Goal: Find contact information: Find contact information

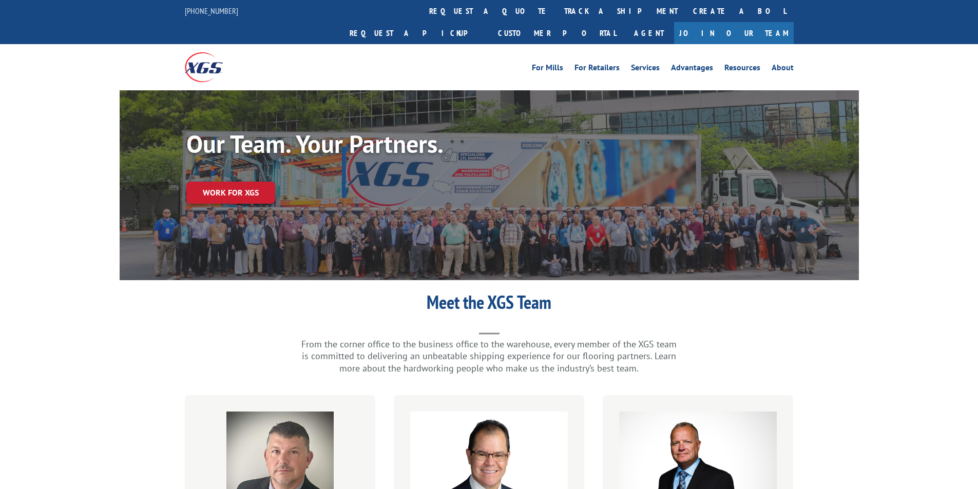
scroll to position [389, 0]
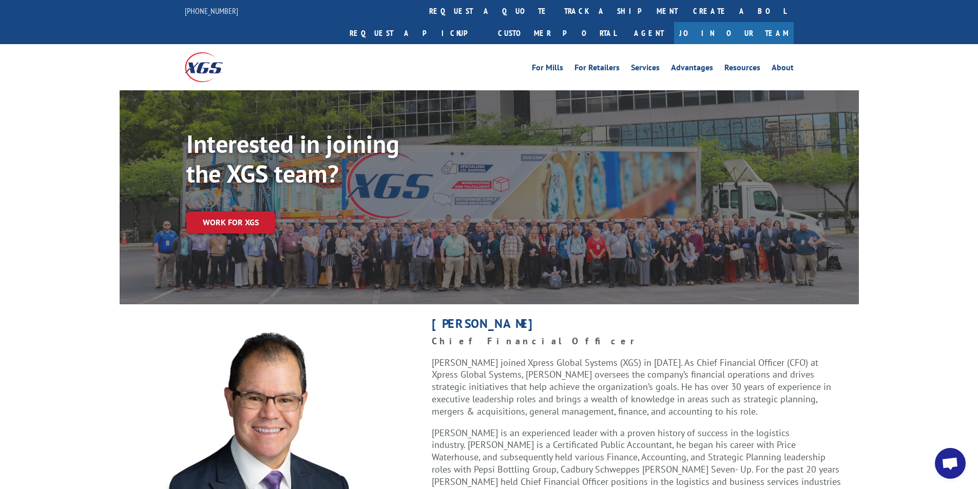
click at [628, 212] on div "Work for XGS" at bounding box center [522, 223] width 673 height 22
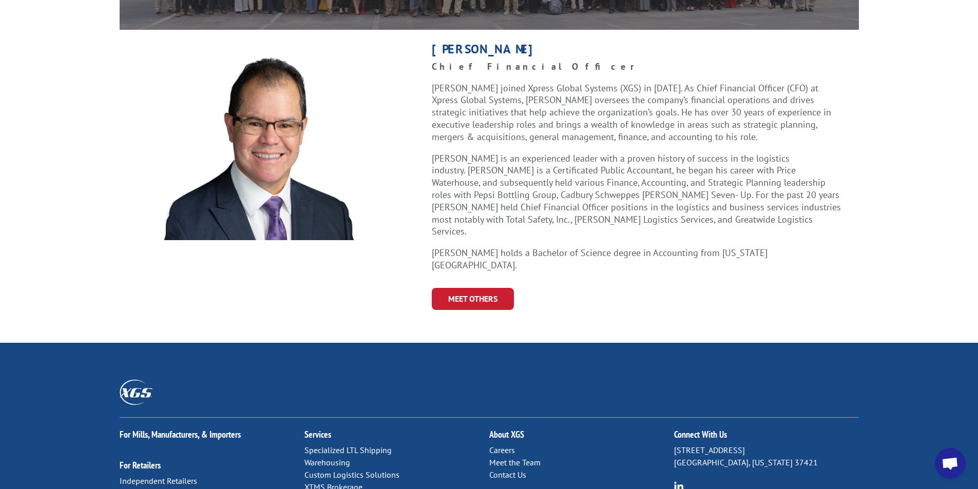
scroll to position [429, 0]
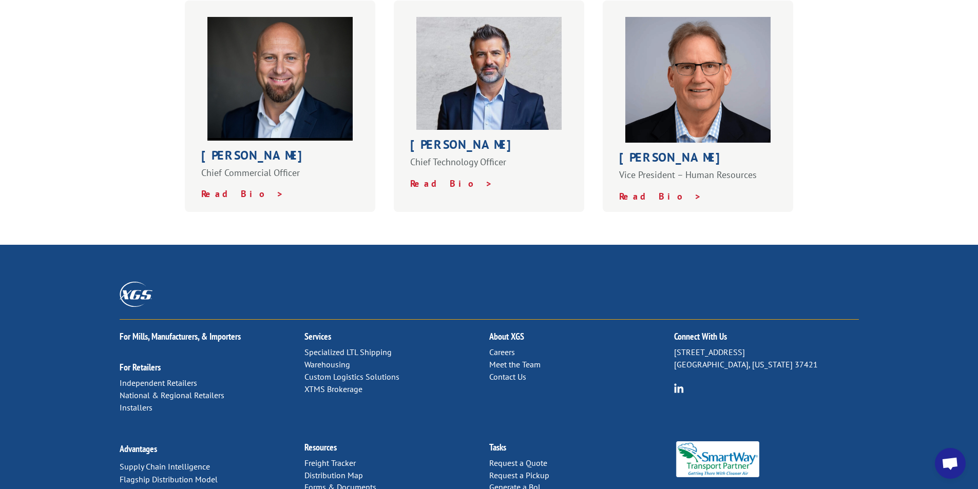
scroll to position [697, 0]
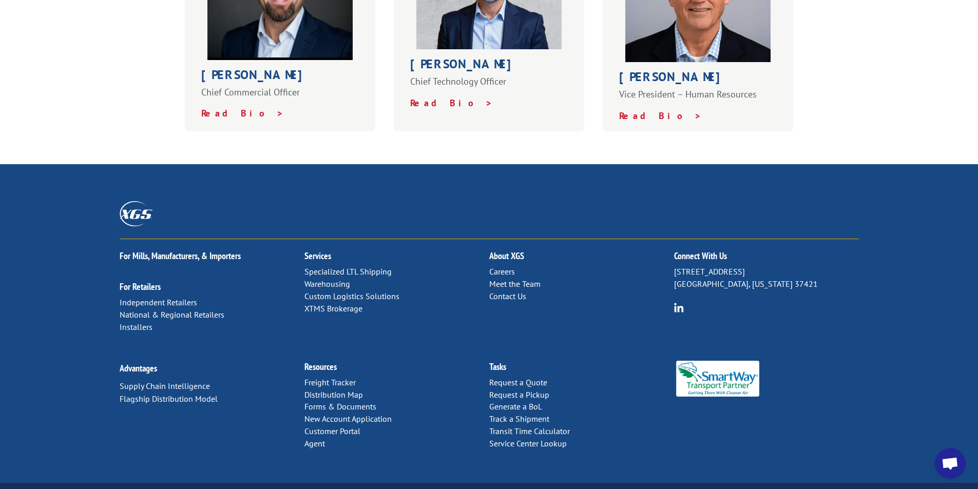
click at [508, 291] on link "Contact Us" at bounding box center [507, 296] width 37 height 10
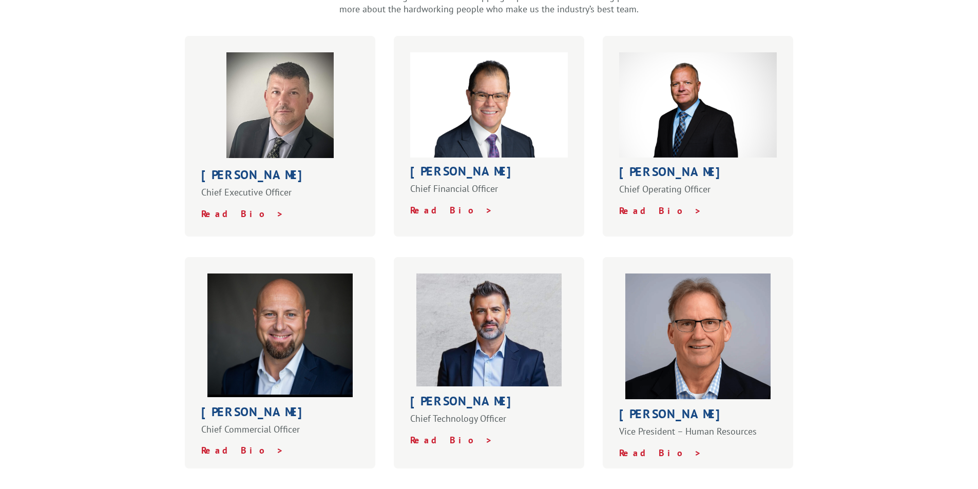
scroll to position [389, 0]
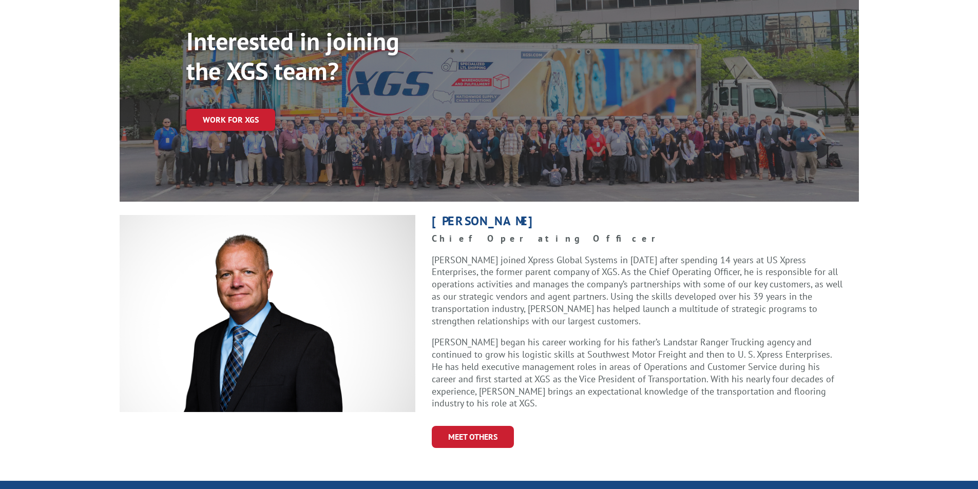
scroll to position [205, 0]
